Goal: Task Accomplishment & Management: Manage account settings

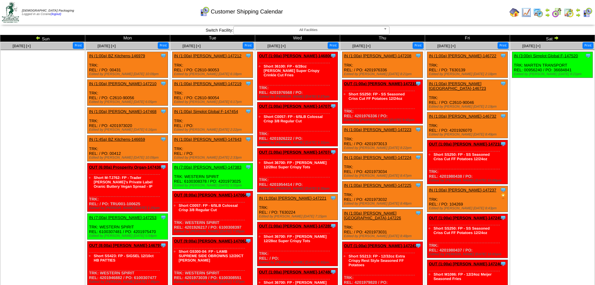
click at [73, 94] on ul at bounding box center [43, 97] width 84 height 94
click at [563, 68] on div "Clone Item IN (3:00p) Simplot Global F-147520 Simplot Global Food, LLC Schedule…" at bounding box center [552, 65] width 81 height 26
copy div "36684841"
click at [536, 54] on link "IN (3:00p) Simplot Global F-147520" at bounding box center [546, 55] width 64 height 5
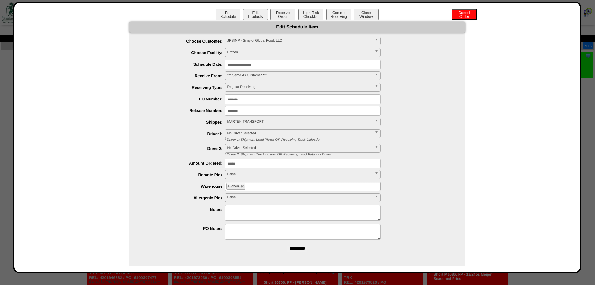
click at [245, 235] on textarea at bounding box center [303, 232] width 156 height 16
type textarea "*"
type textarea "**********"
click at [287, 249] on input "**********" at bounding box center [297, 248] width 21 height 6
click at [361, 15] on button "Close Window" at bounding box center [366, 14] width 25 height 11
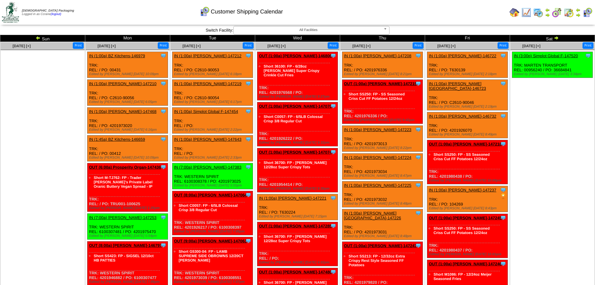
click at [37, 36] on img at bounding box center [38, 37] width 5 height 5
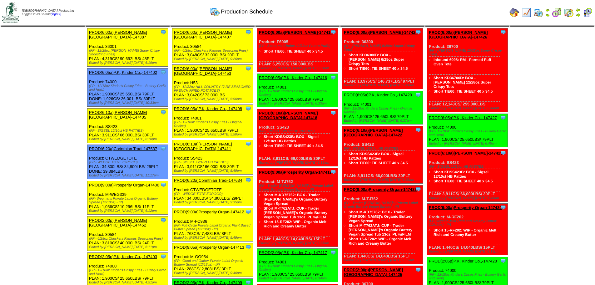
scroll to position [344, 0]
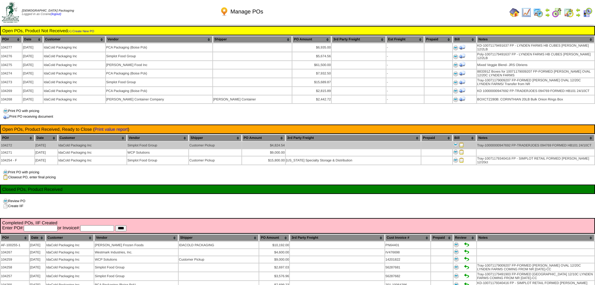
click at [454, 143] on img at bounding box center [455, 144] width 5 height 5
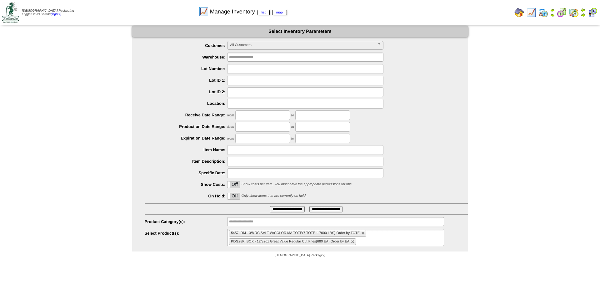
click at [350, 241] on li "KDG28K: BOX - 12/32oz Great Value Regular Cut Fries(680 EA) Order by EA" at bounding box center [292, 241] width 127 height 7
